Goal: Information Seeking & Learning: Learn about a topic

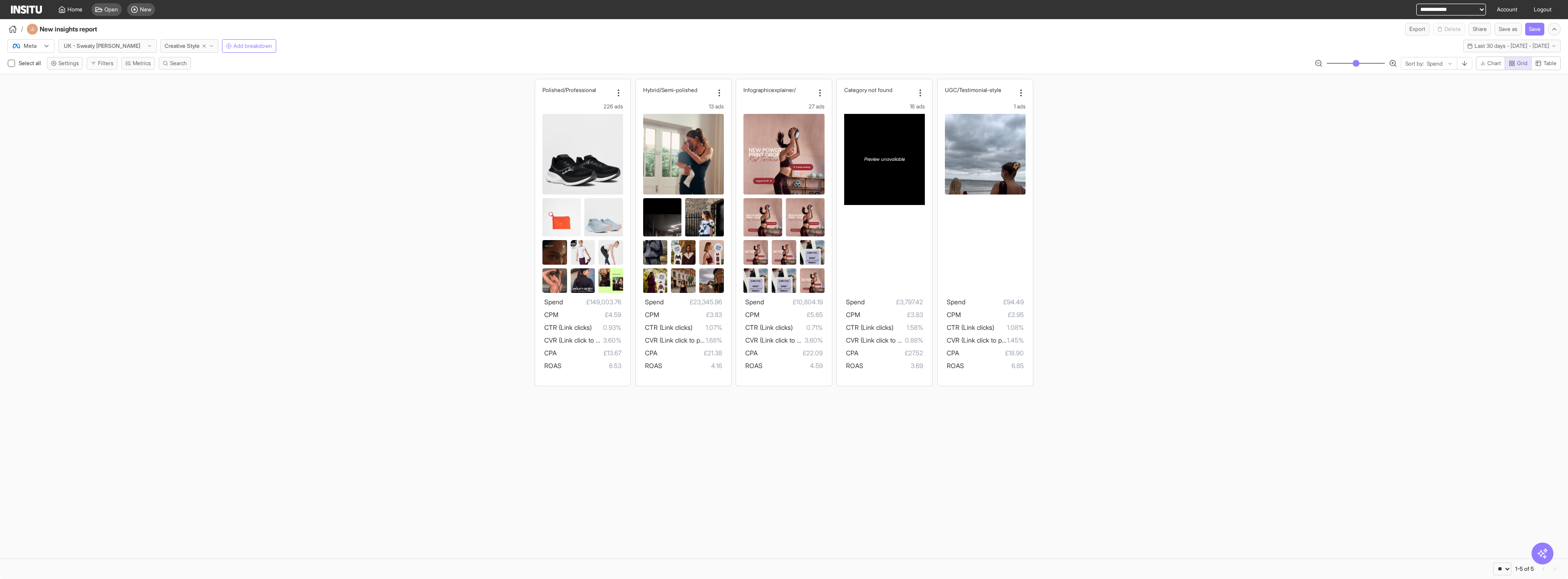
select select "**"
click at [1463, 50] on button "Last 30 days - [DATE] - [DATE] [DATE] - [DATE]" at bounding box center [1512, 46] width 97 height 13
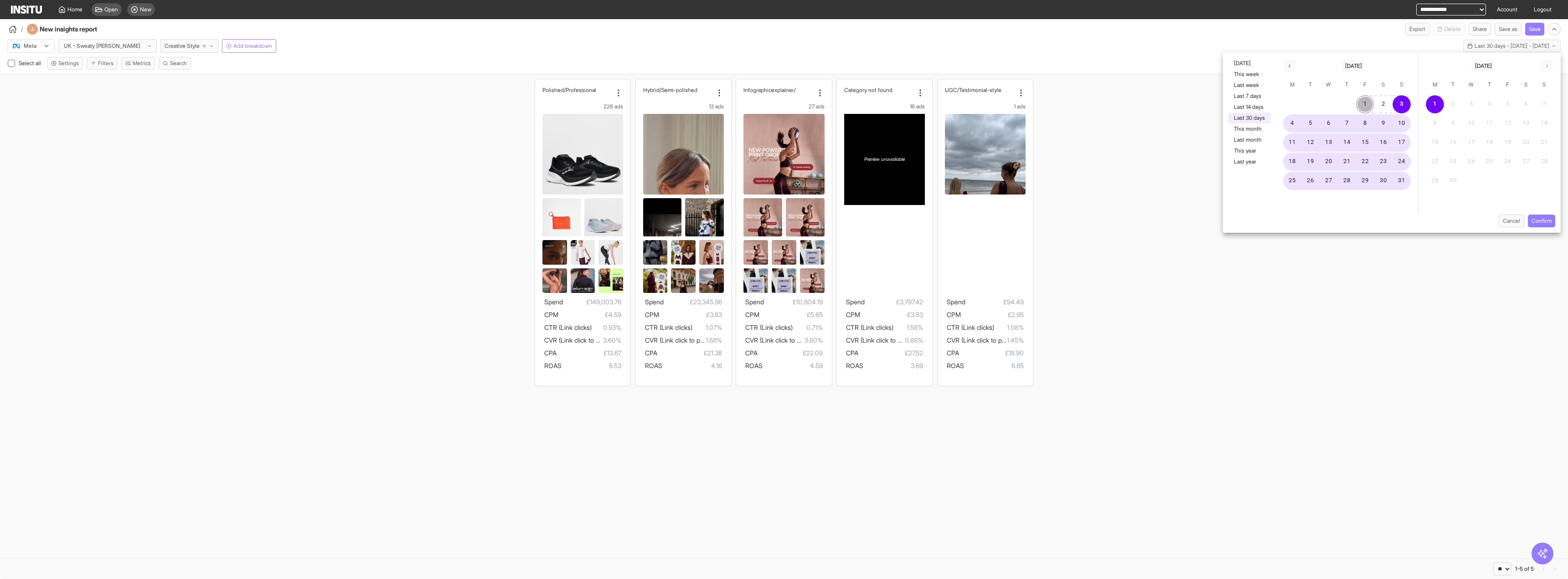
click at [1363, 104] on button "1" at bounding box center [1365, 105] width 18 height 18
click at [1552, 221] on button "Confirm" at bounding box center [1541, 221] width 27 height 13
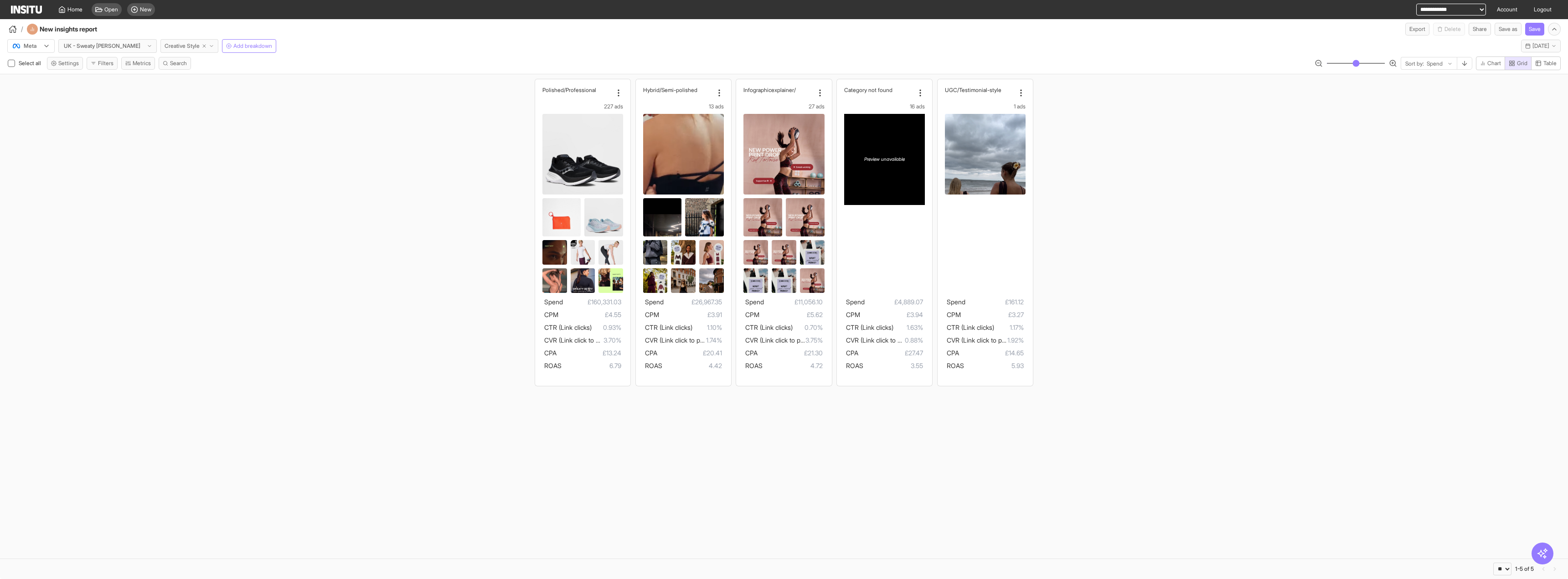
click at [193, 49] on button "Creative Style" at bounding box center [189, 46] width 58 height 13
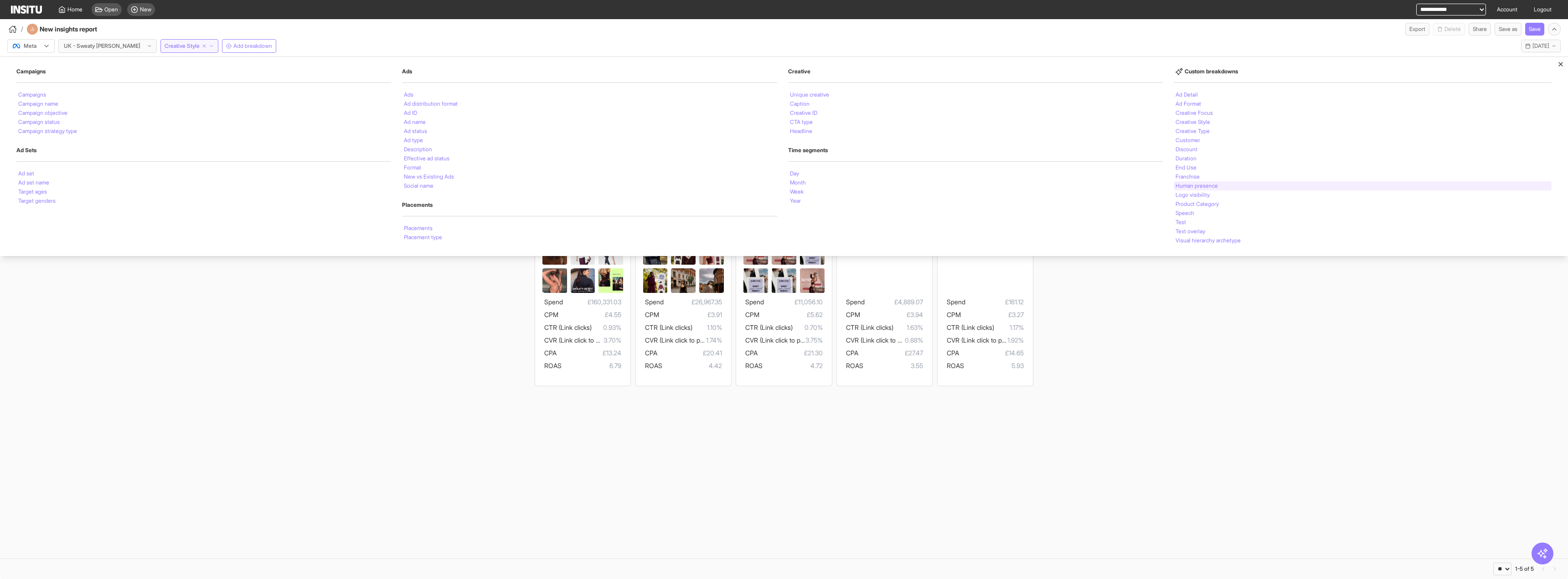
click at [1214, 184] on li "Human presence" at bounding box center [1197, 185] width 43 height 5
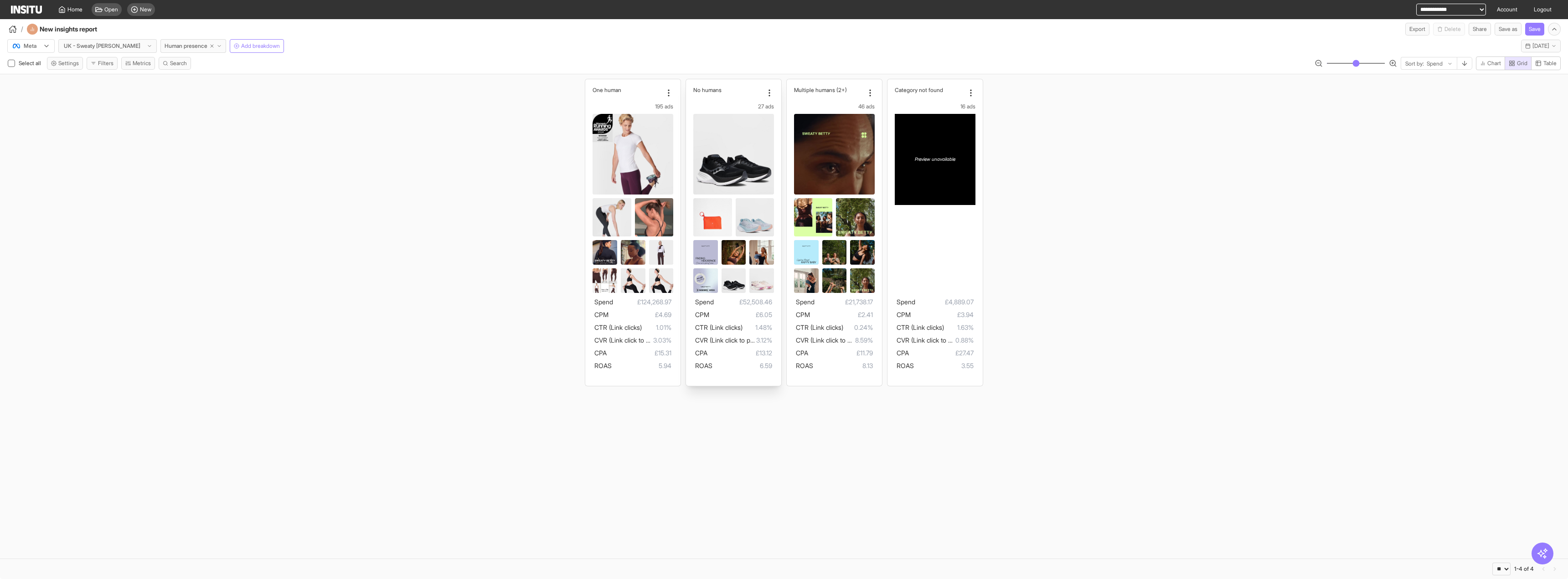
click at [763, 251] on img at bounding box center [761, 262] width 24 height 44
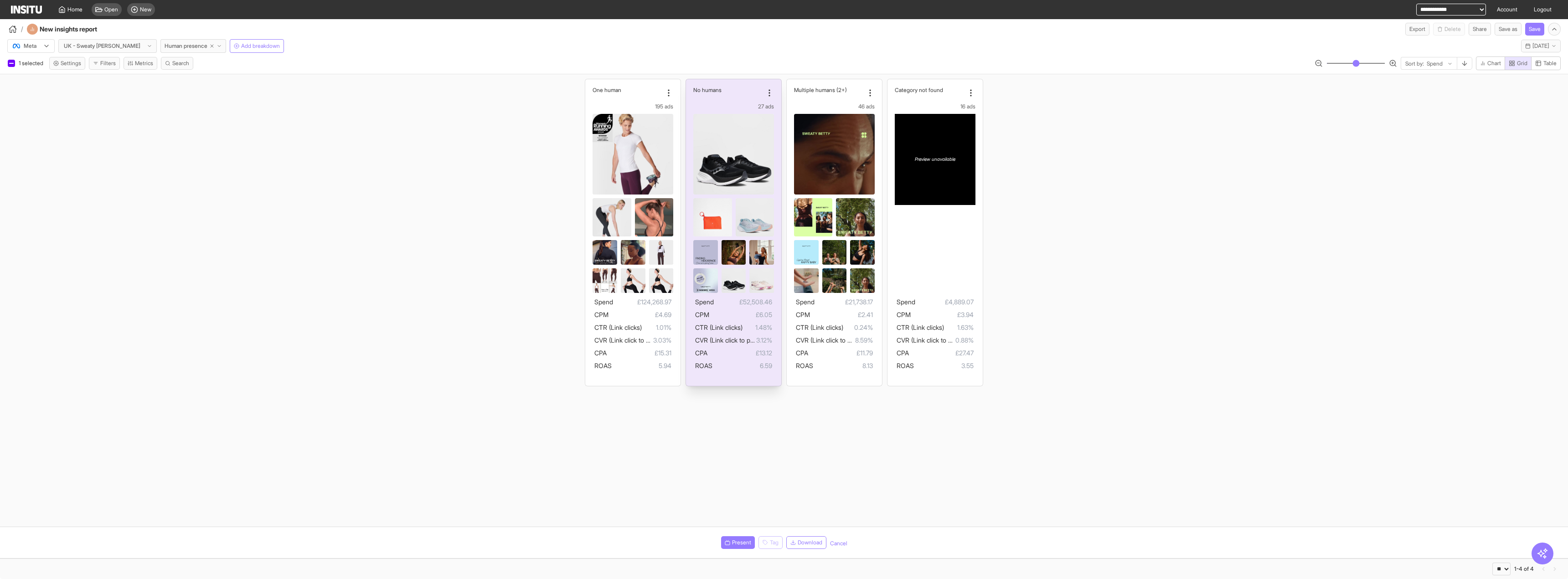
click at [763, 251] on img at bounding box center [761, 262] width 24 height 44
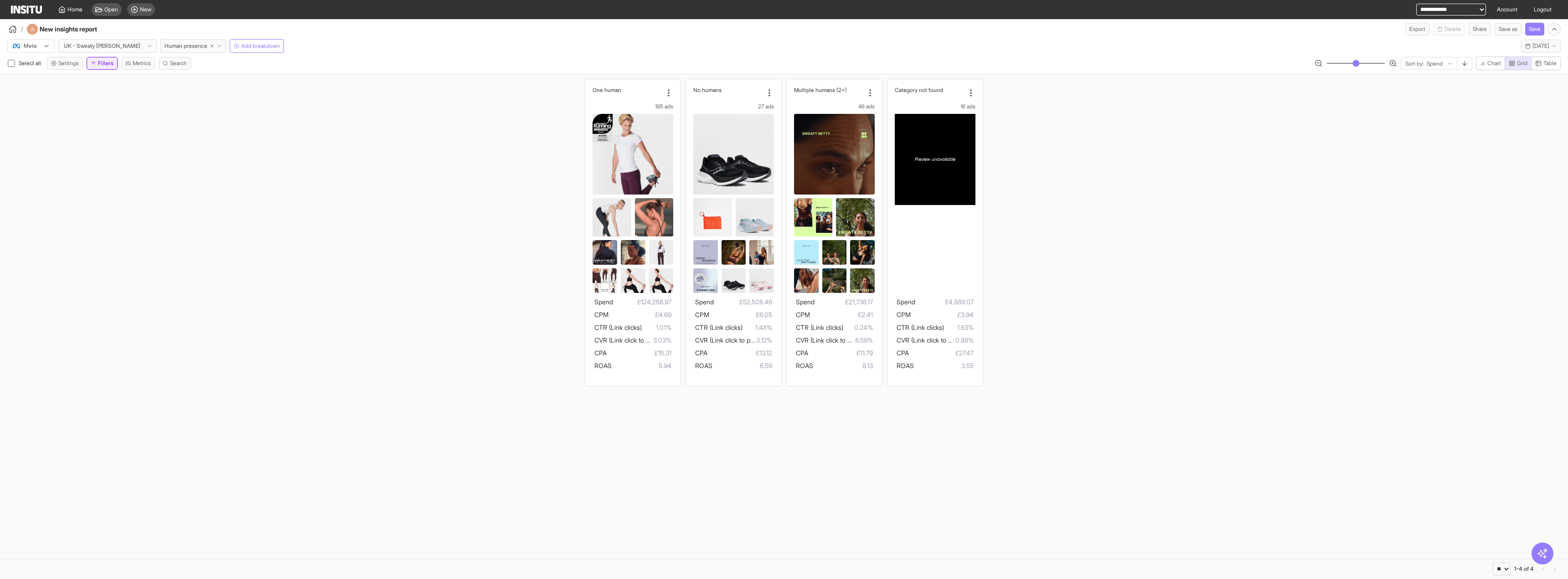
click at [91, 63] on button "Filters" at bounding box center [102, 63] width 31 height 13
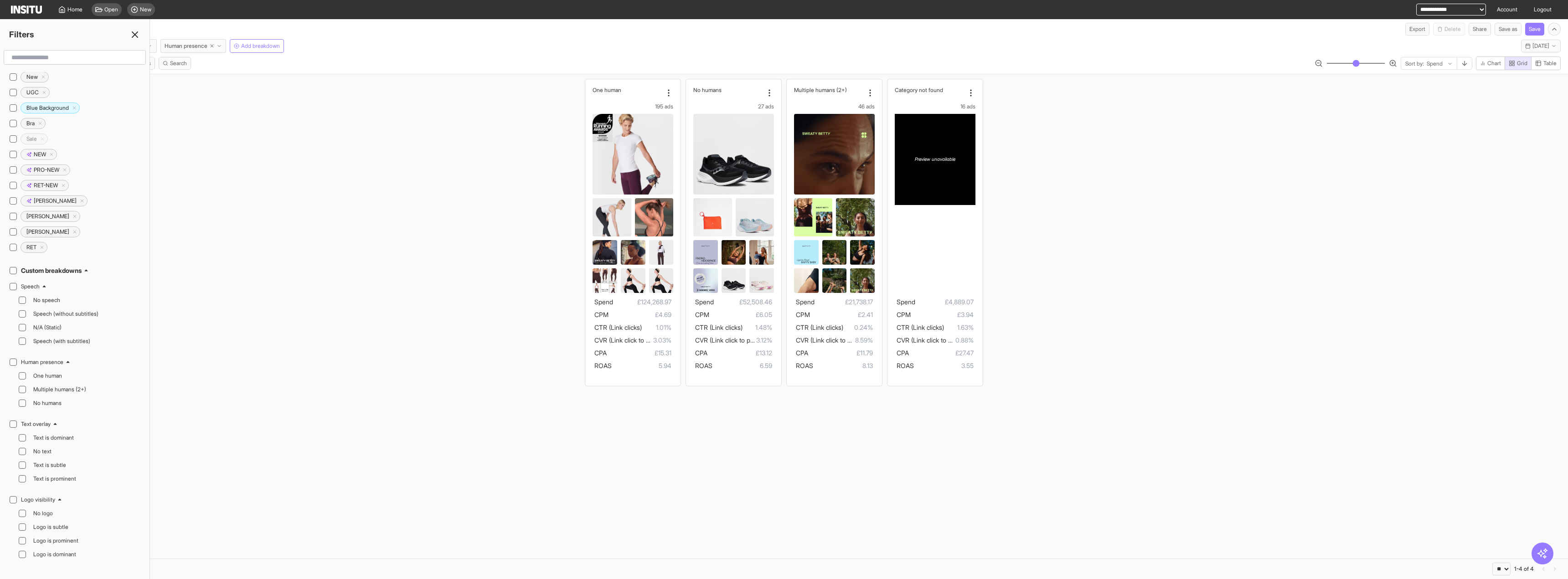
scroll to position [547, 0]
click at [41, 392] on span "No humans" at bounding box center [86, 395] width 105 height 7
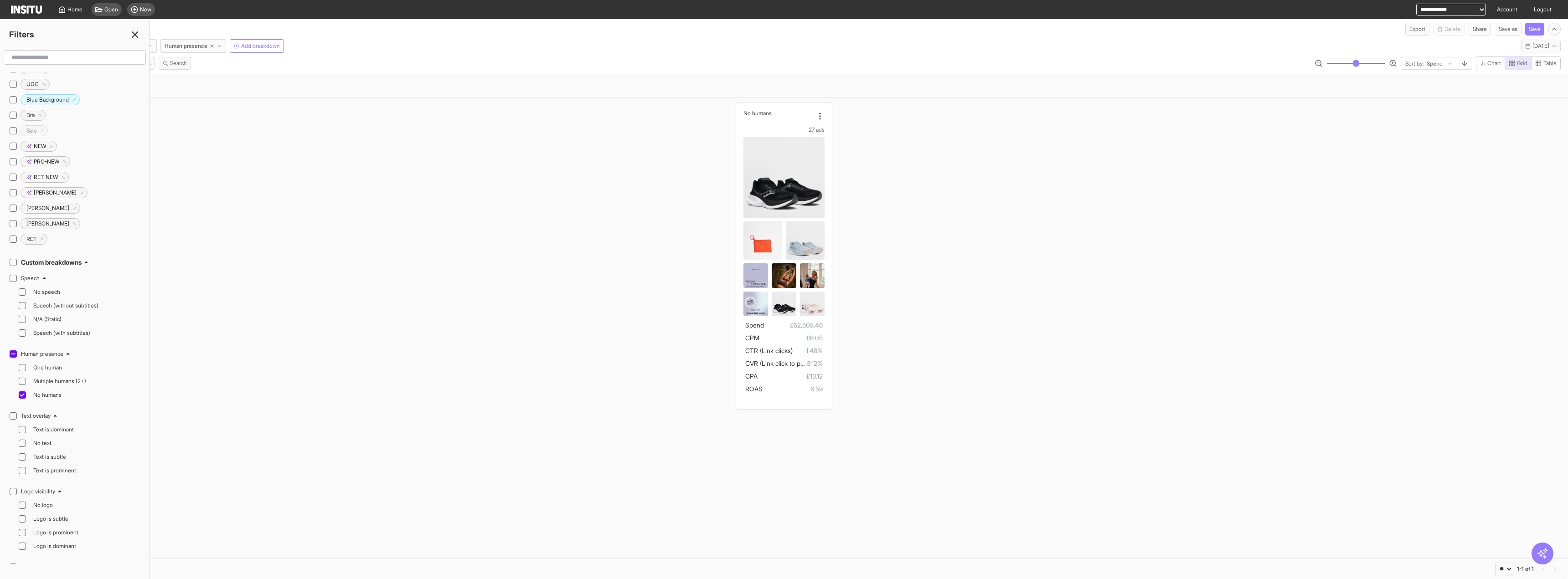
click at [131, 35] on icon at bounding box center [135, 35] width 11 height 11
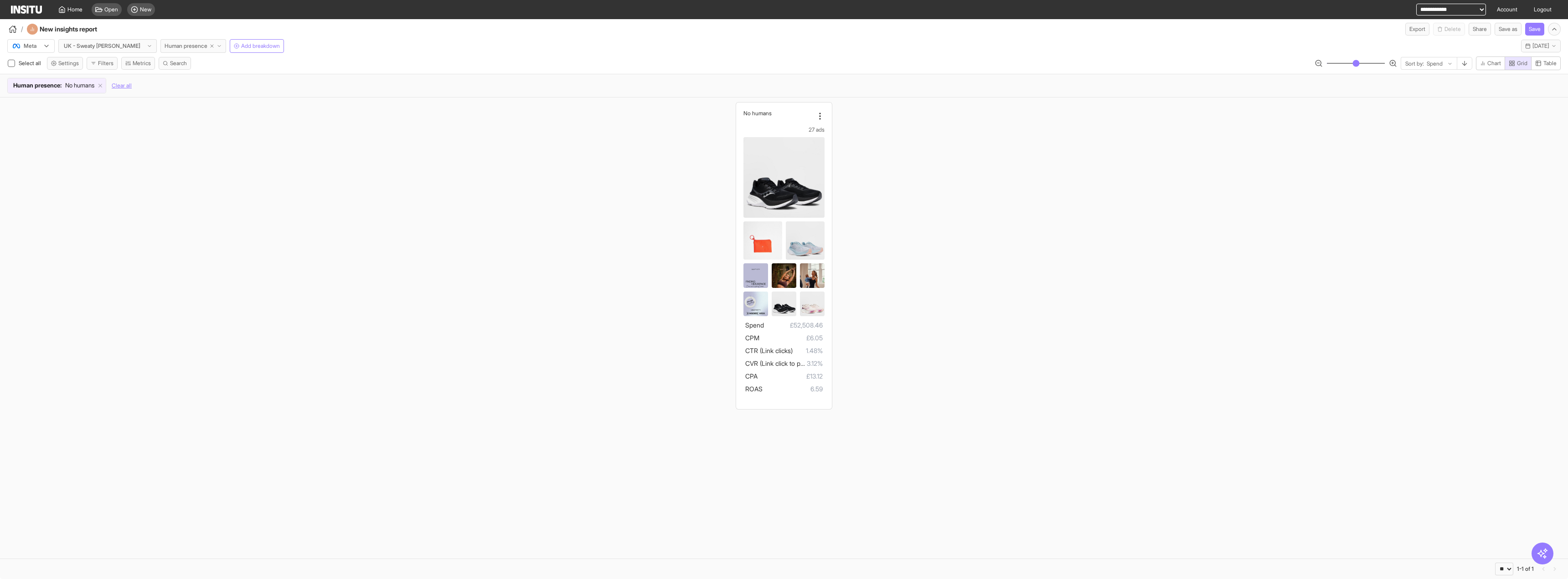
click at [200, 47] on button "Human presence" at bounding box center [194, 46] width 66 height 13
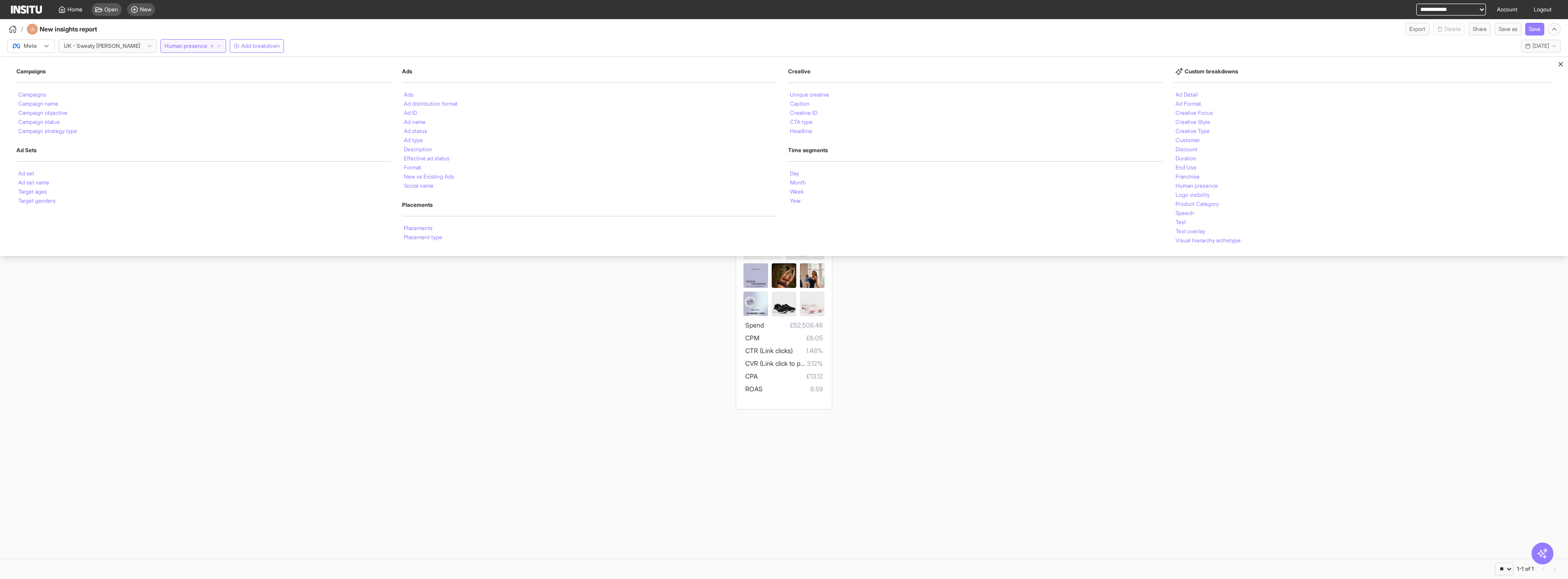
click at [411, 90] on div "Ads" at bounding box center [589, 94] width 375 height 9
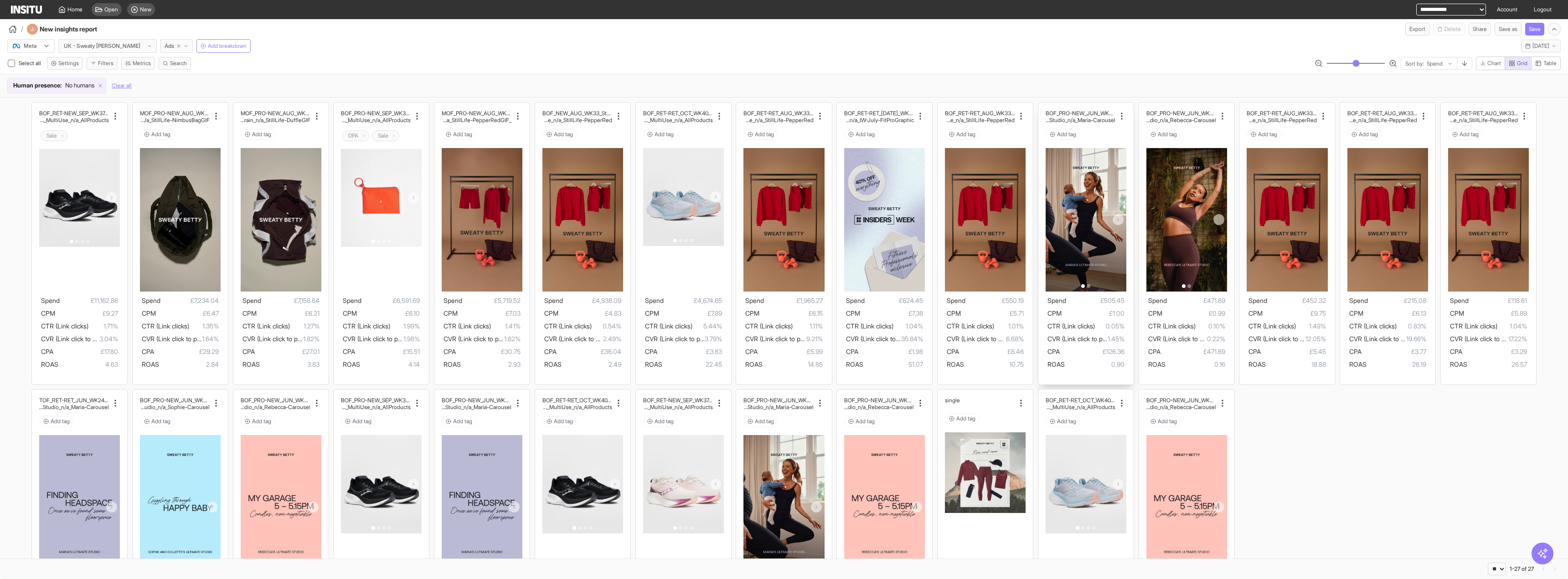
click at [1117, 218] on polyline at bounding box center [1118, 220] width 1 height 2
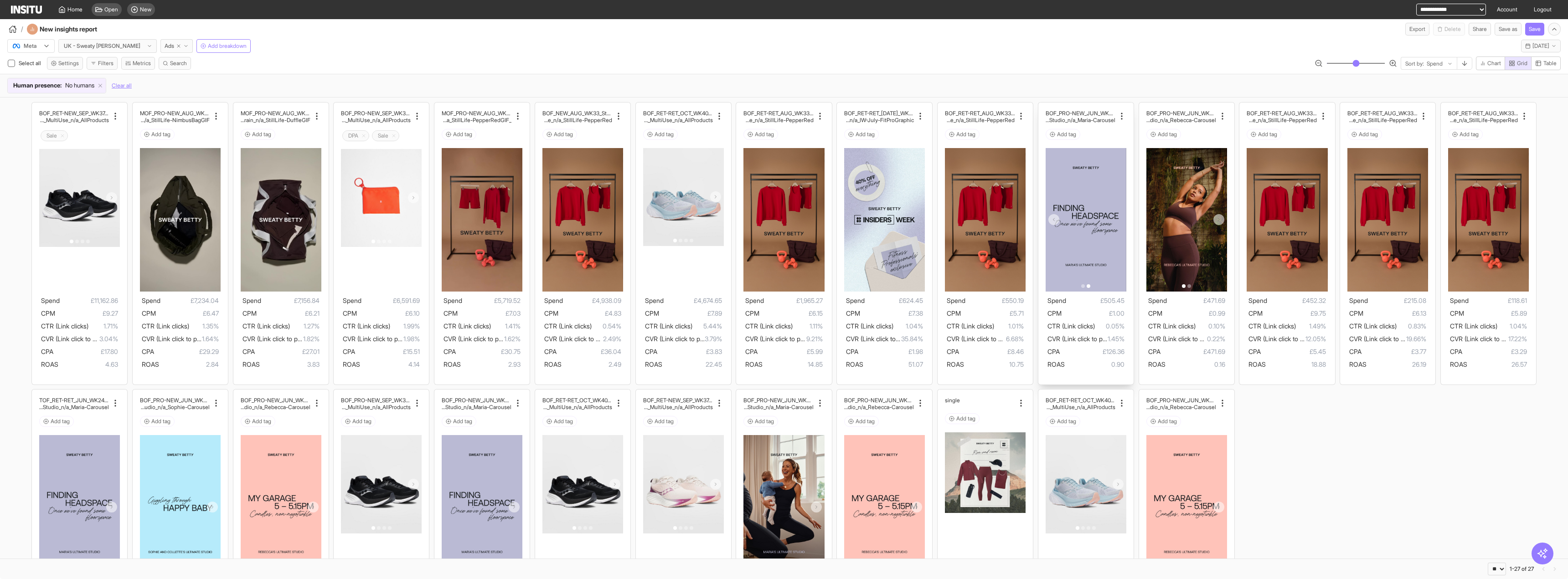
click at [1051, 221] on icon at bounding box center [1054, 219] width 5 height 5
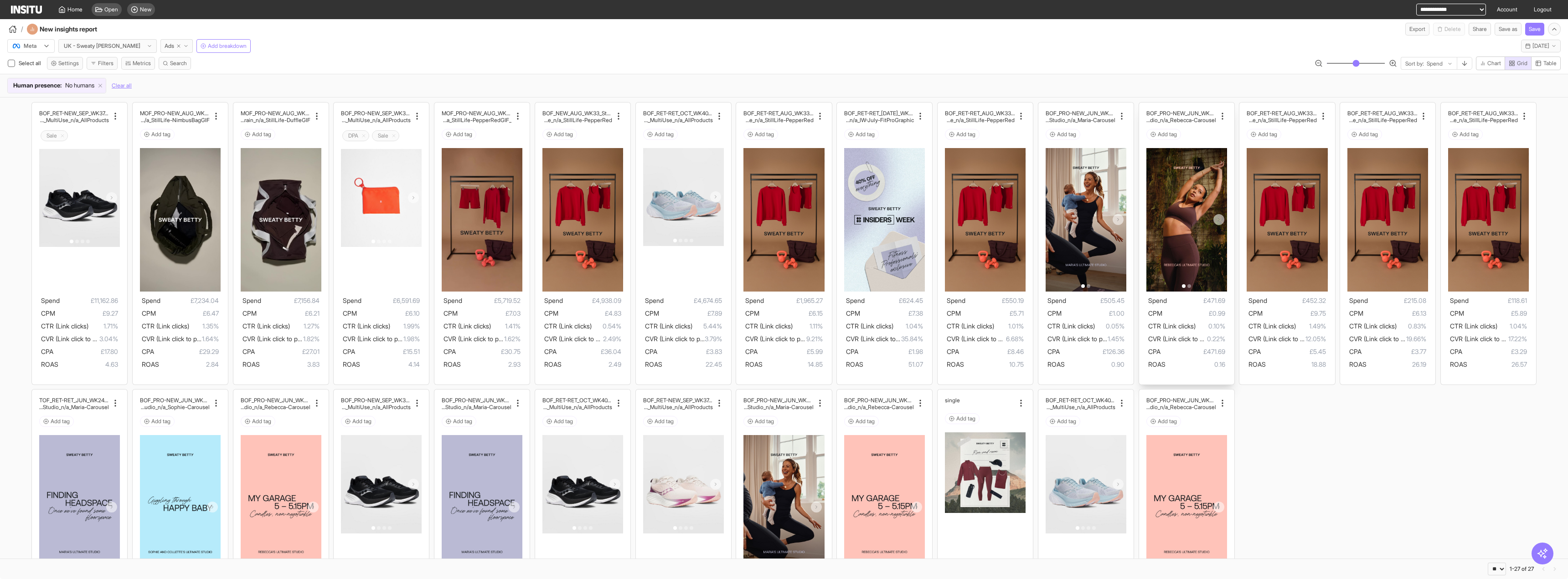
click at [1213, 218] on button at bounding box center [1219, 220] width 11 height 11
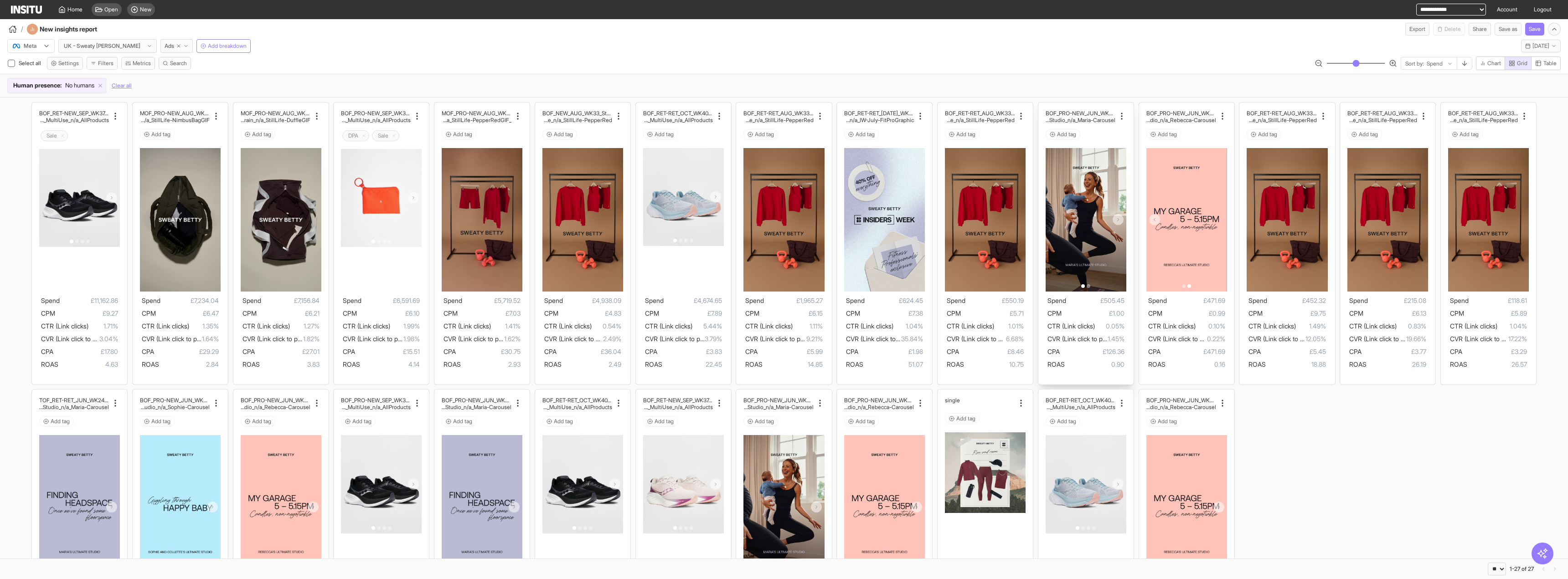
click at [1117, 215] on button at bounding box center [1118, 220] width 11 height 11
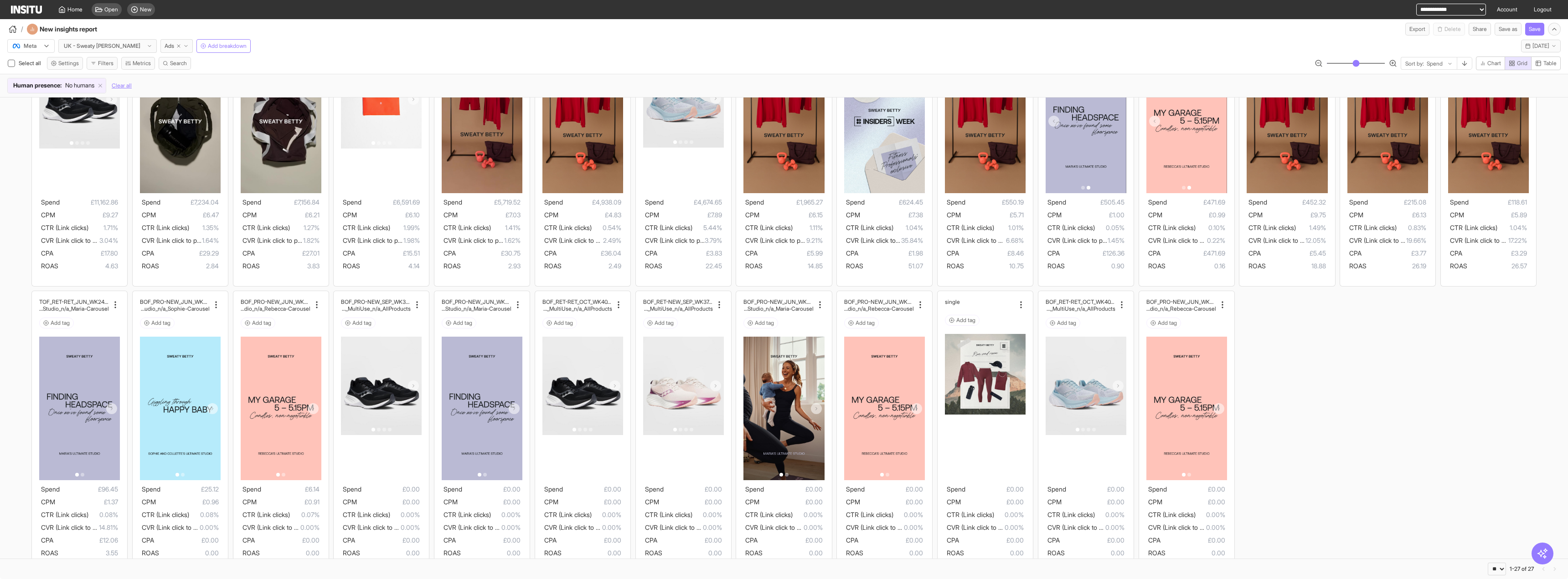
scroll to position [118, 0]
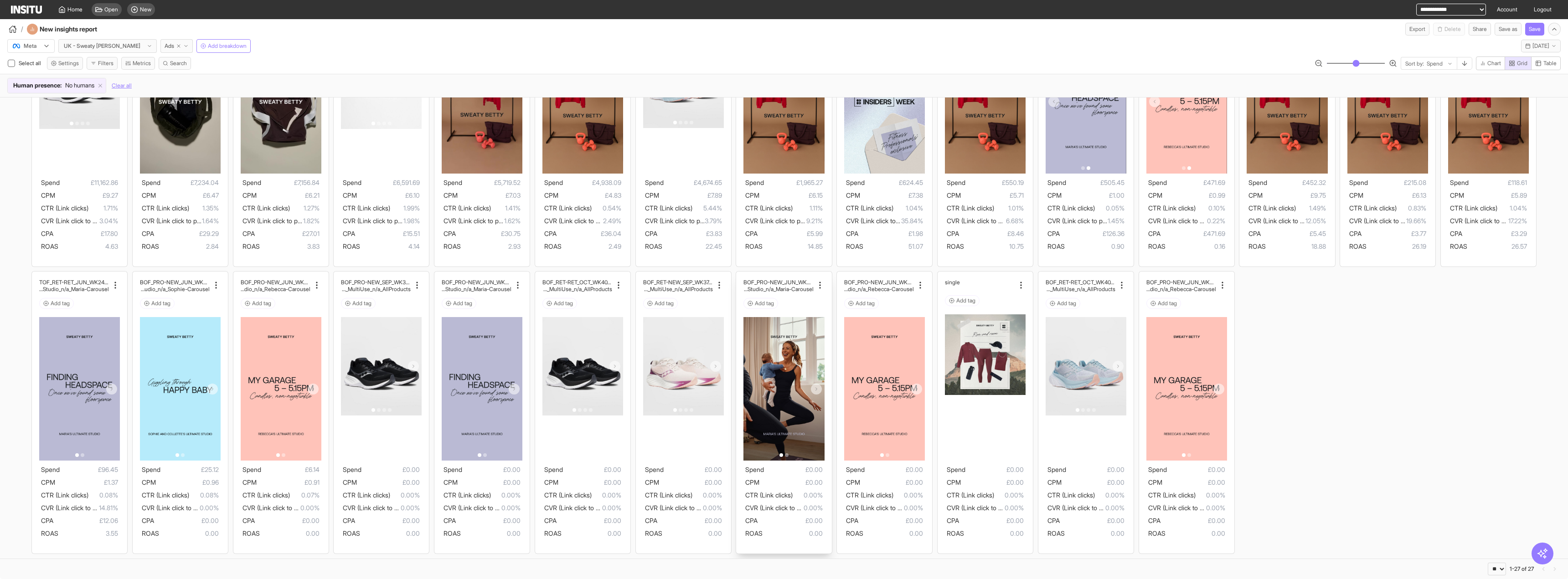
click at [816, 388] on icon at bounding box center [816, 389] width 5 height 5
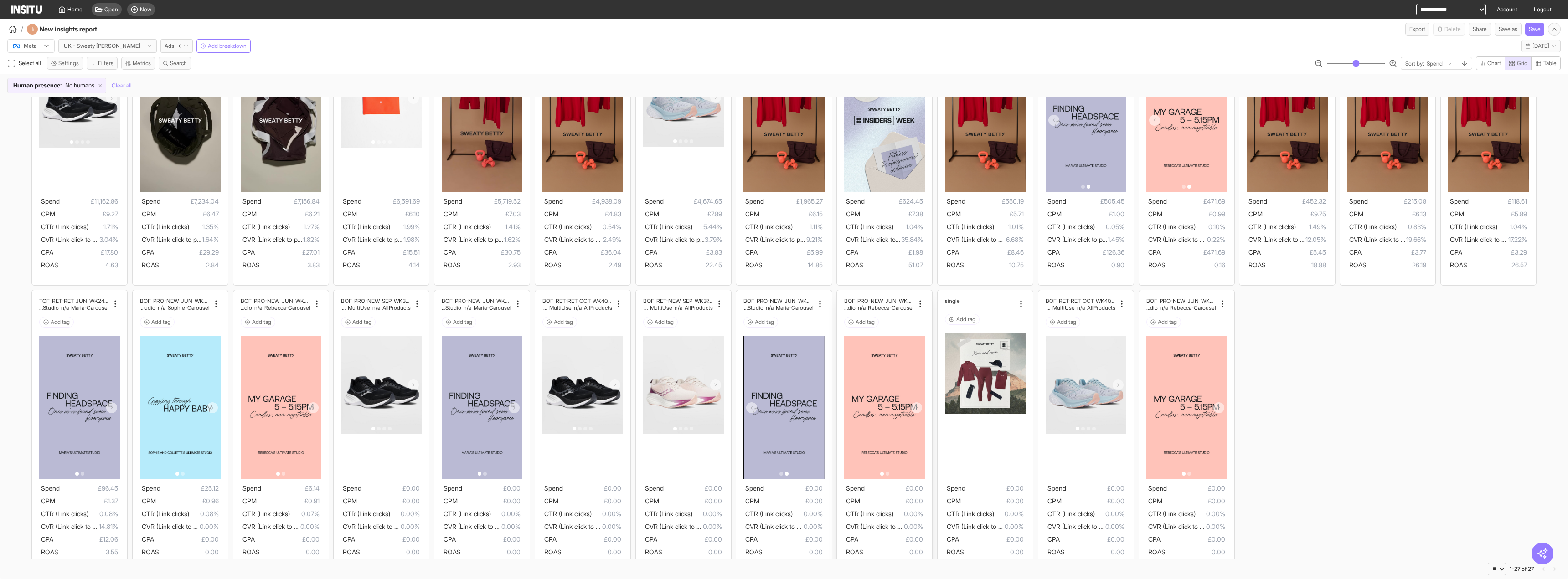
scroll to position [0, 0]
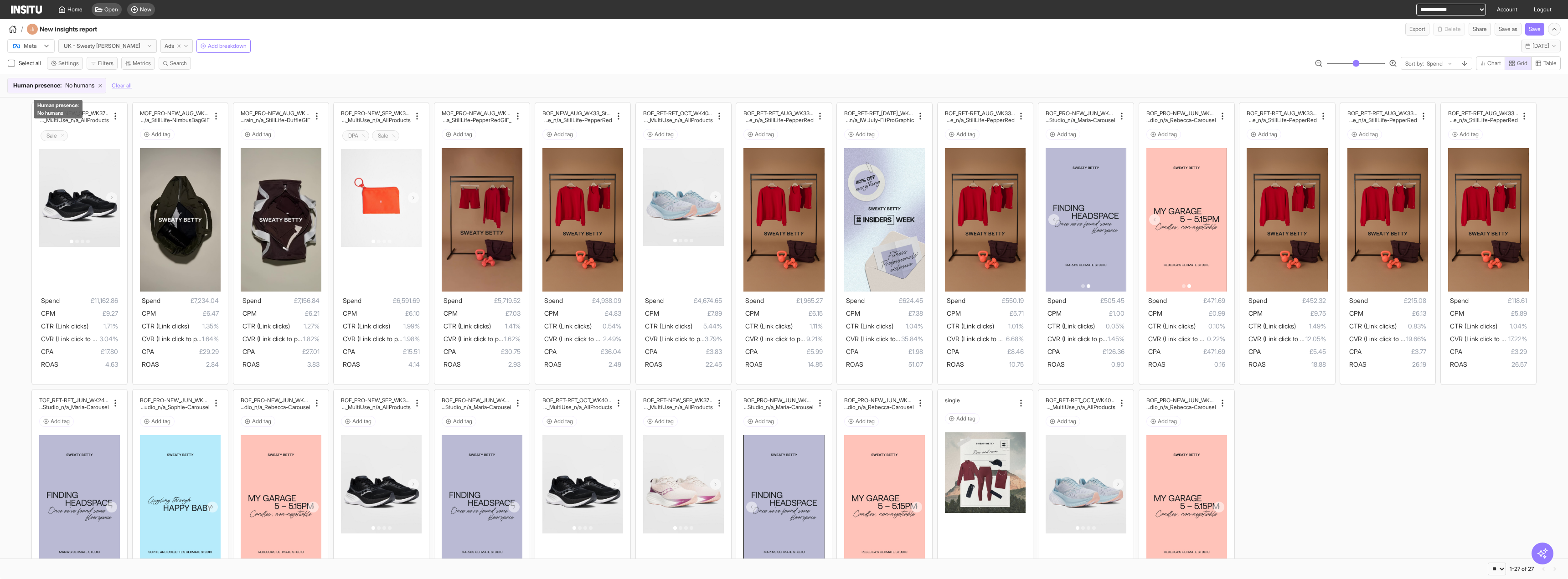
click at [103, 86] on icon at bounding box center [100, 86] width 6 height 6
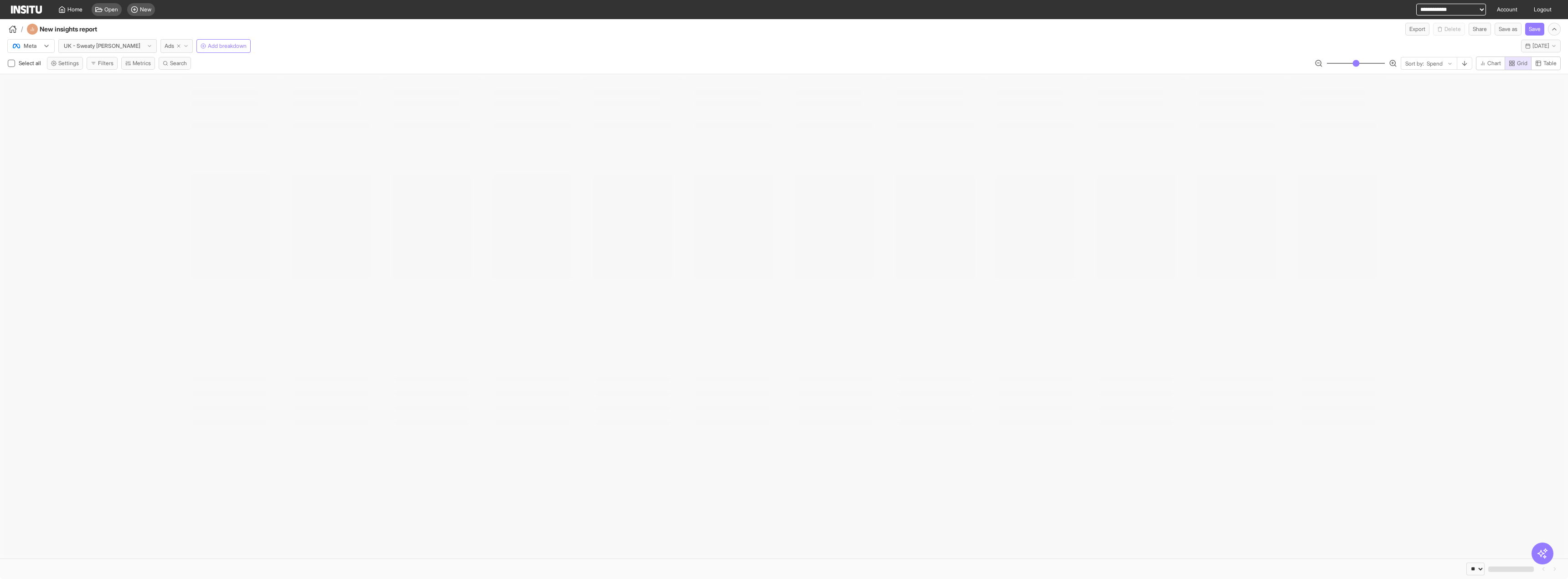
click at [164, 47] on span "Ads" at bounding box center [169, 46] width 10 height 7
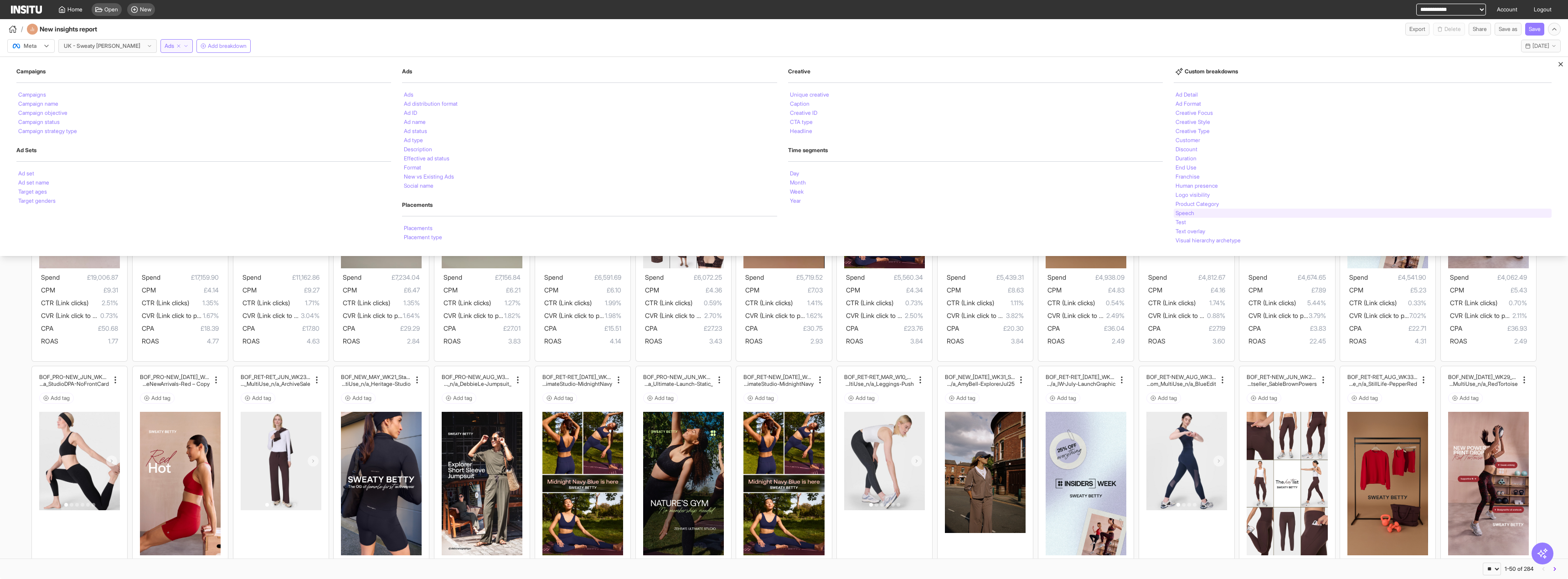
click at [1218, 212] on div "Speech" at bounding box center [1362, 213] width 378 height 9
